Goal: Navigation & Orientation: Find specific page/section

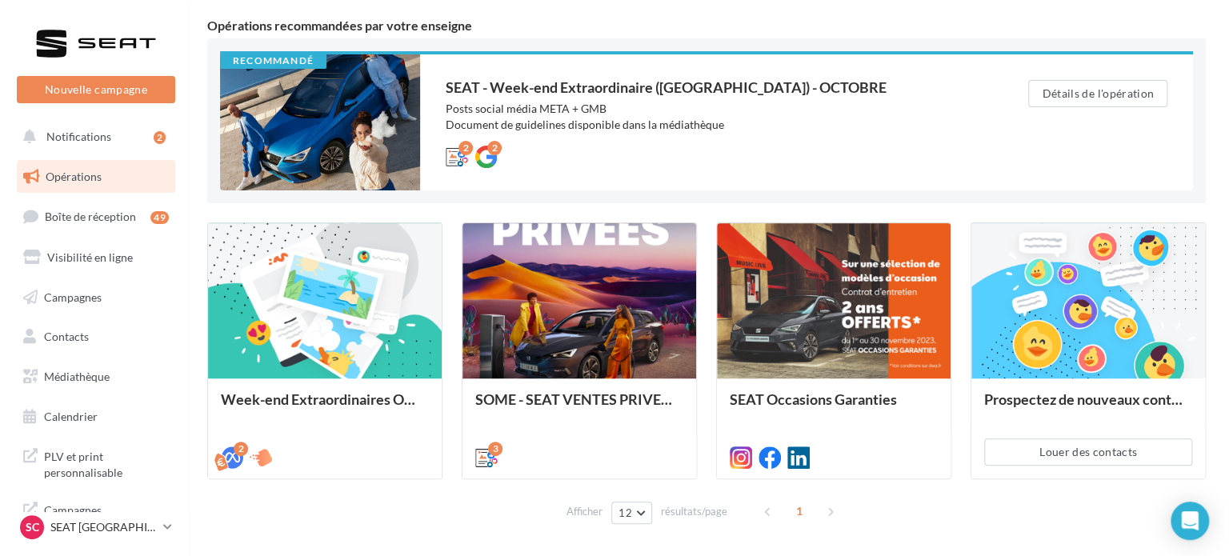
scroll to position [131, 0]
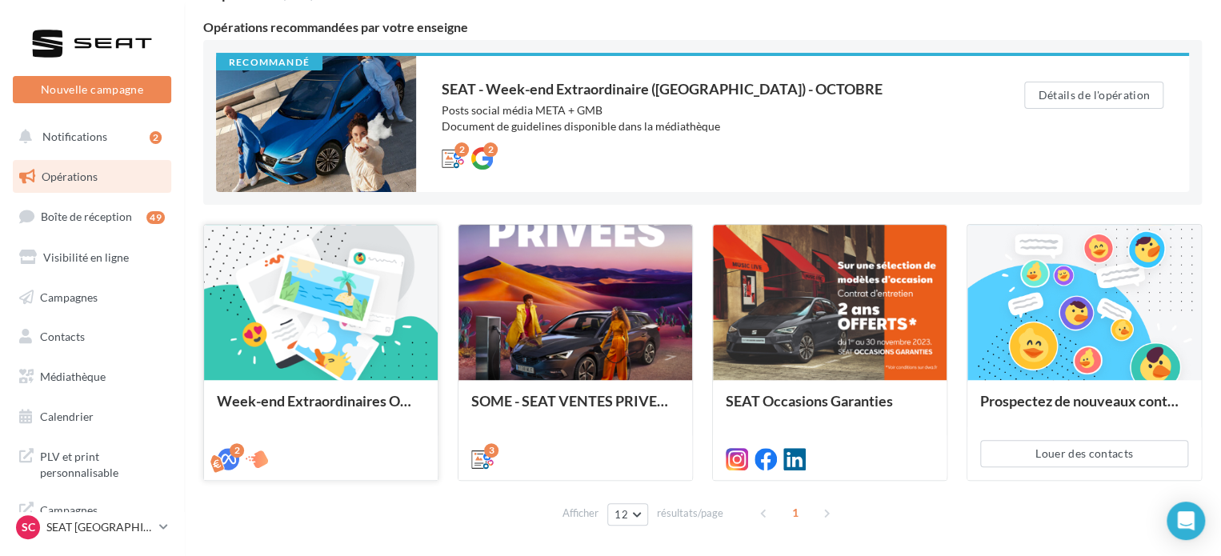
click at [323, 323] on div at bounding box center [321, 303] width 234 height 157
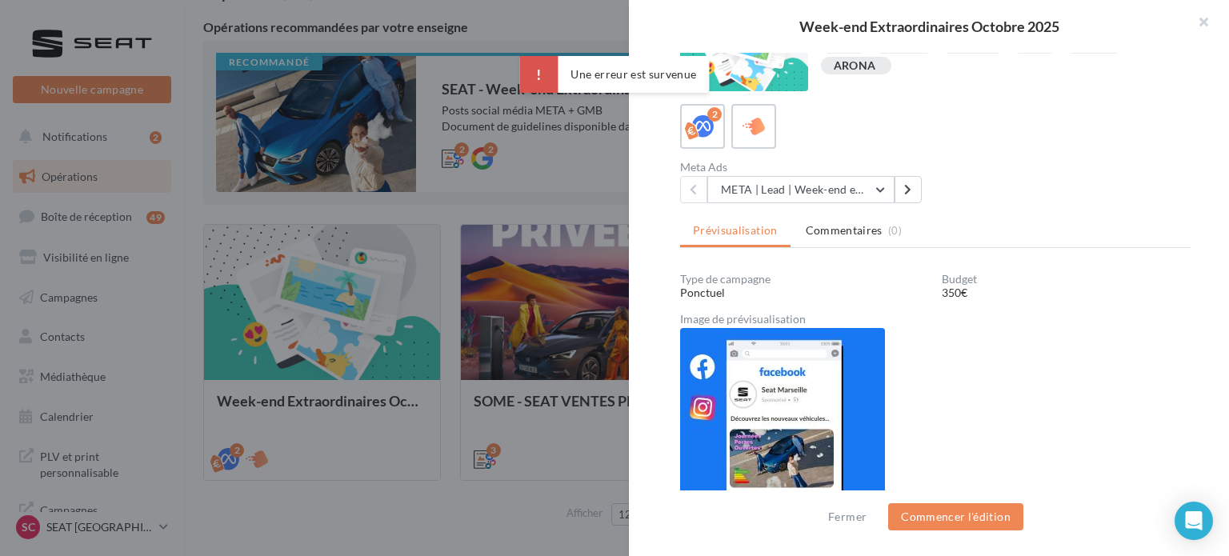
scroll to position [156, 0]
click at [922, 185] on div "META | Lead | Week-end extraordinaires Octobre 2025 META | Lead | Week-end extr…" at bounding box center [804, 189] width 249 height 27
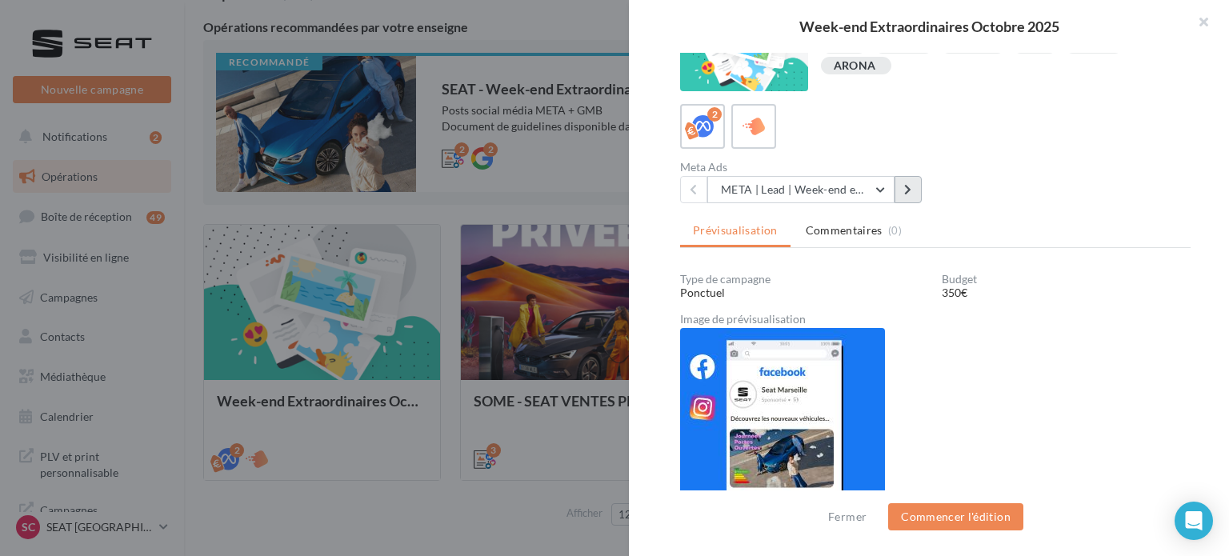
click at [920, 186] on button at bounding box center [908, 189] width 27 height 27
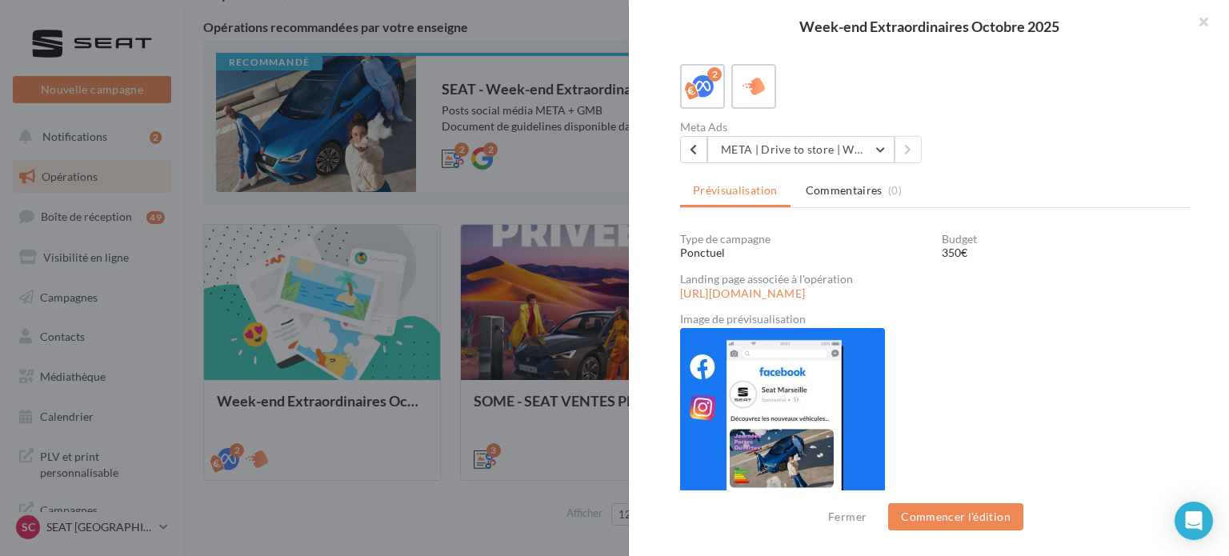
scroll to position [195, 0]
click at [803, 289] on link "https://form-seat-france.fr/2386/seat-lgd-auto-14123" at bounding box center [742, 294] width 125 height 13
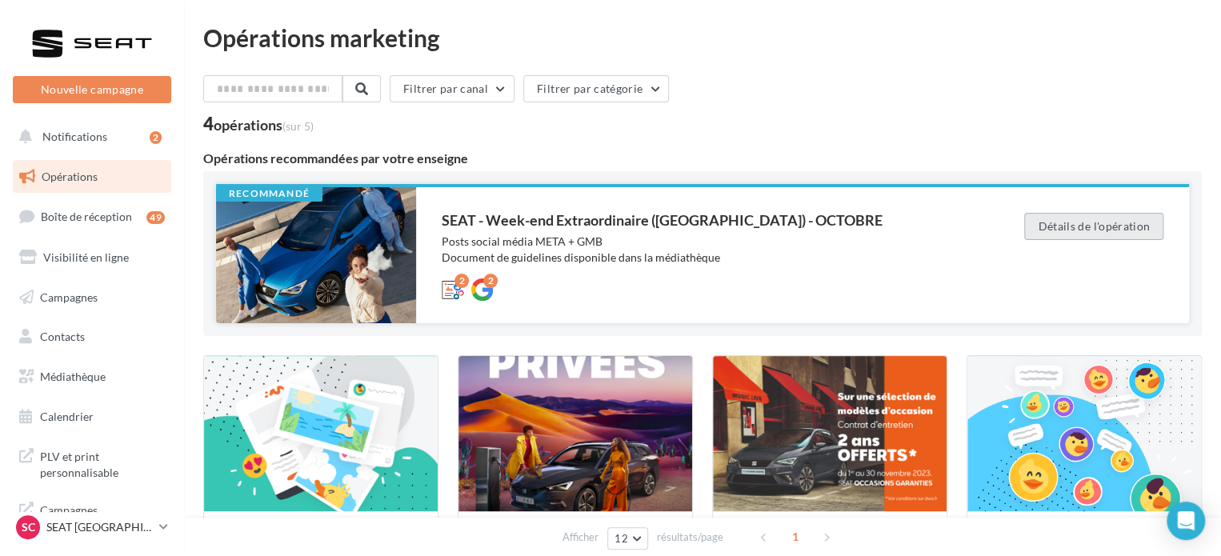
click at [1076, 217] on button "Détails de l'opération" at bounding box center [1093, 226] width 139 height 27
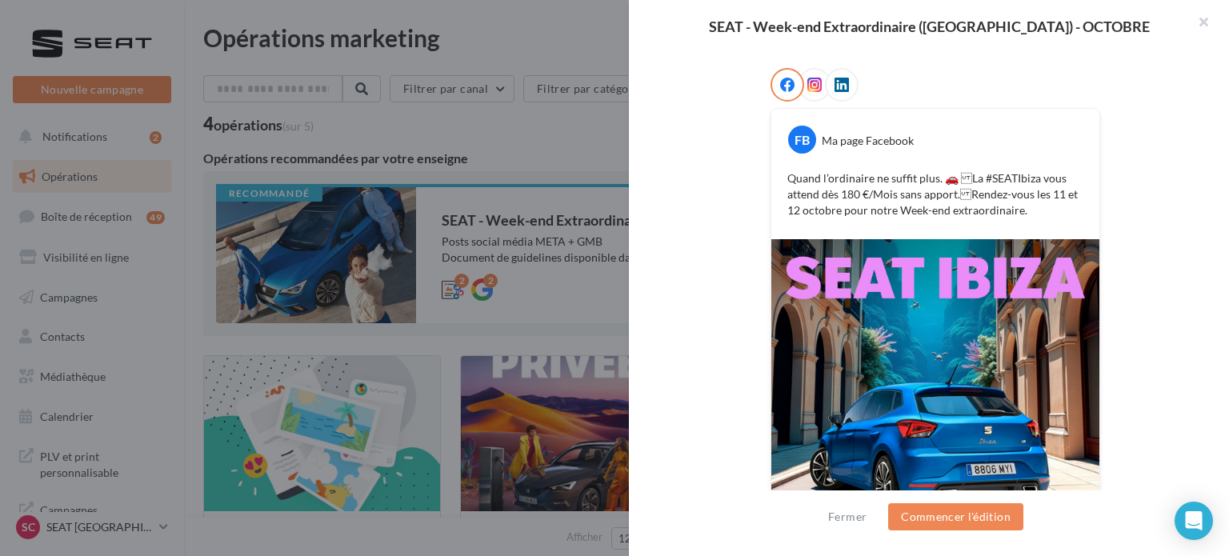
scroll to position [212, 0]
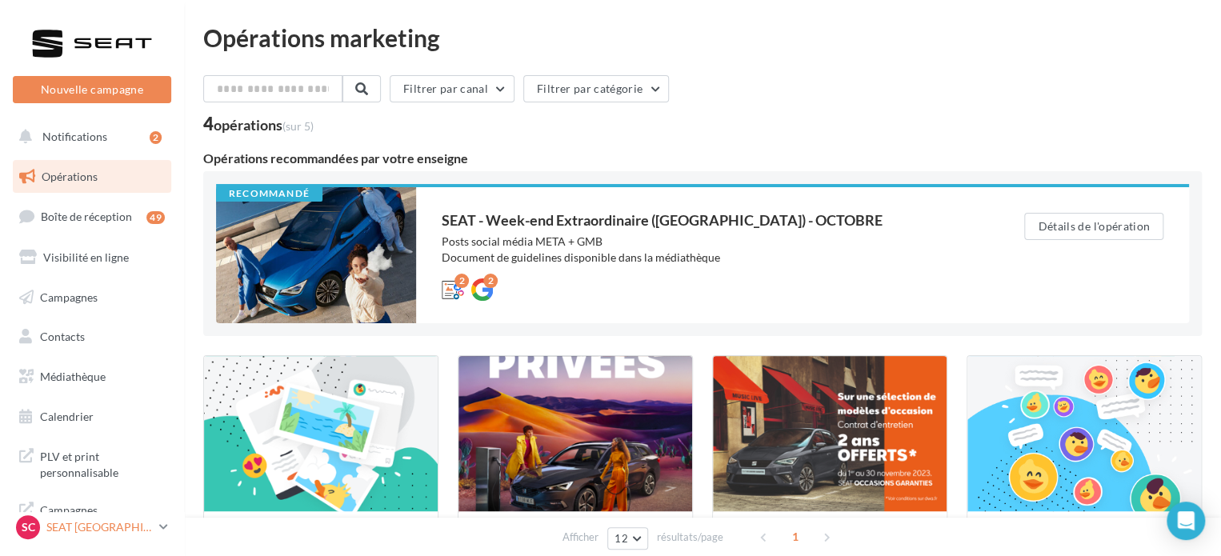
click at [113, 531] on p "SEAT [GEOGRAPHIC_DATA]" at bounding box center [99, 527] width 106 height 16
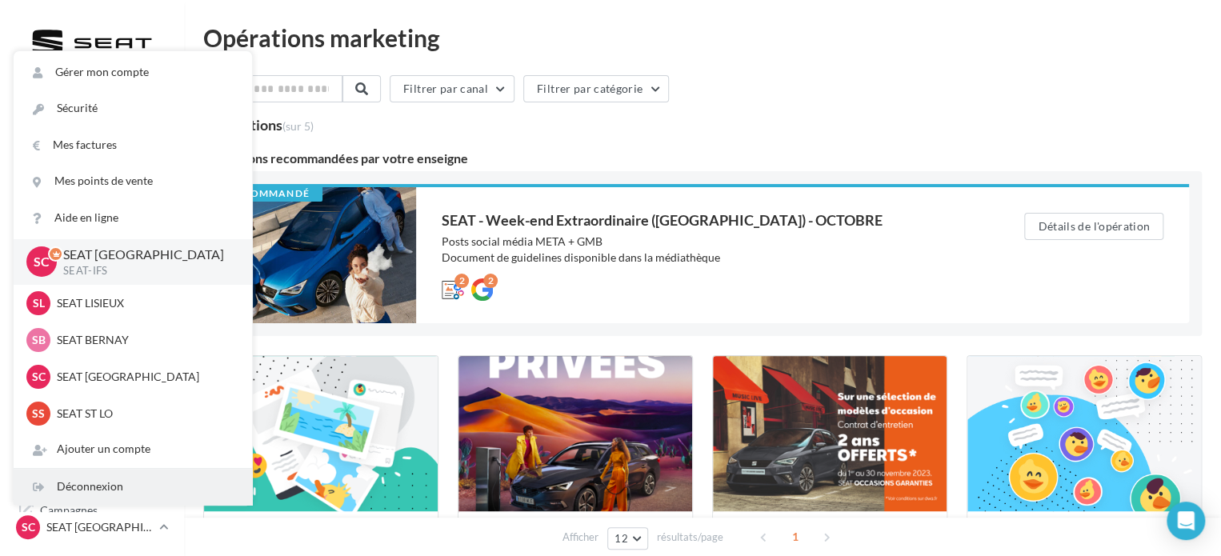
click at [104, 478] on div "Déconnexion" at bounding box center [133, 487] width 238 height 36
